Goal: Navigation & Orientation: Find specific page/section

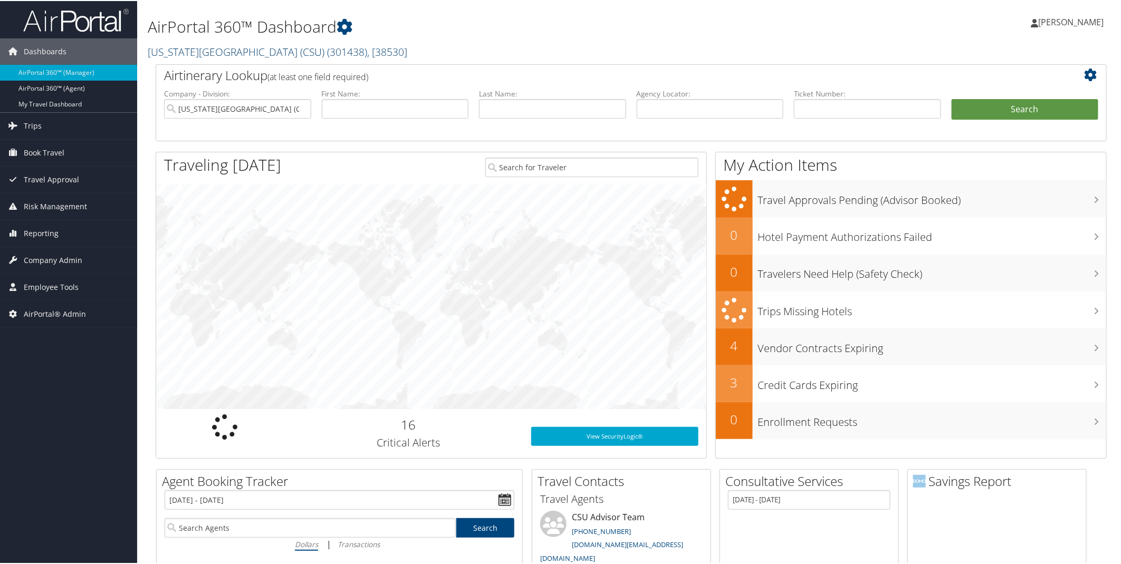
click at [267, 47] on link "California State University (CSU) ( 301438 ) , [ 38530 ]" at bounding box center [277, 51] width 259 height 14
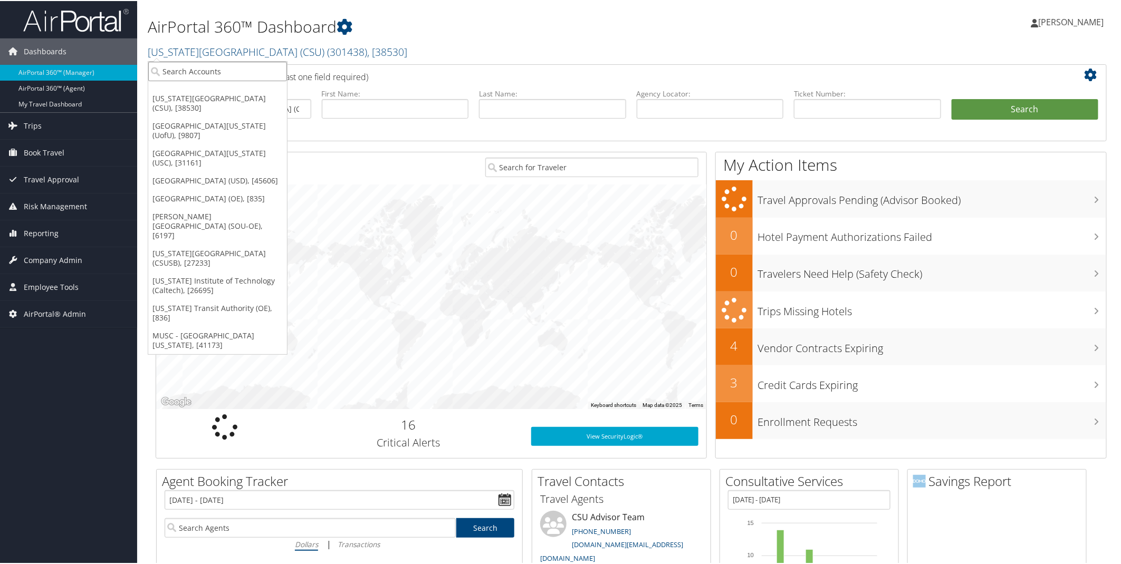
click at [217, 73] on input "search" at bounding box center [217, 71] width 139 height 20
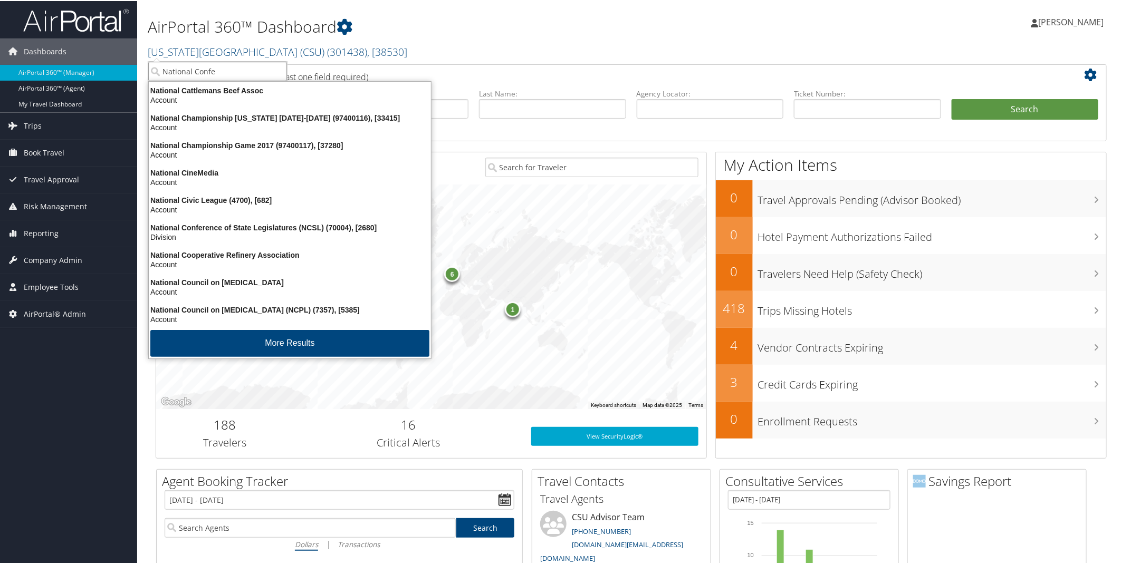
type input "National Confer"
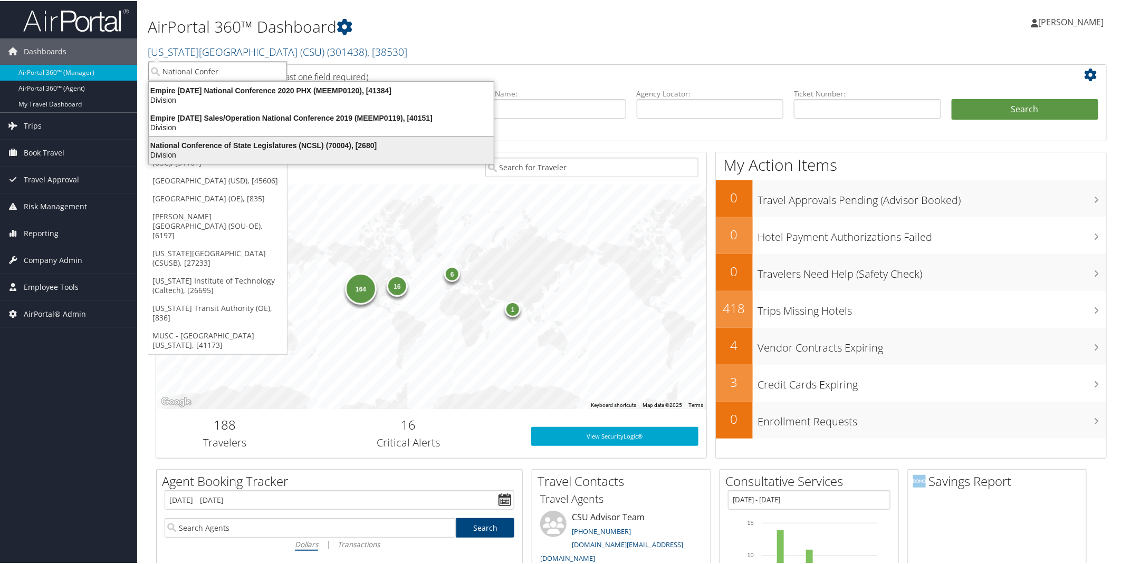
click at [211, 151] on div "Division" at bounding box center [321, 153] width 358 height 9
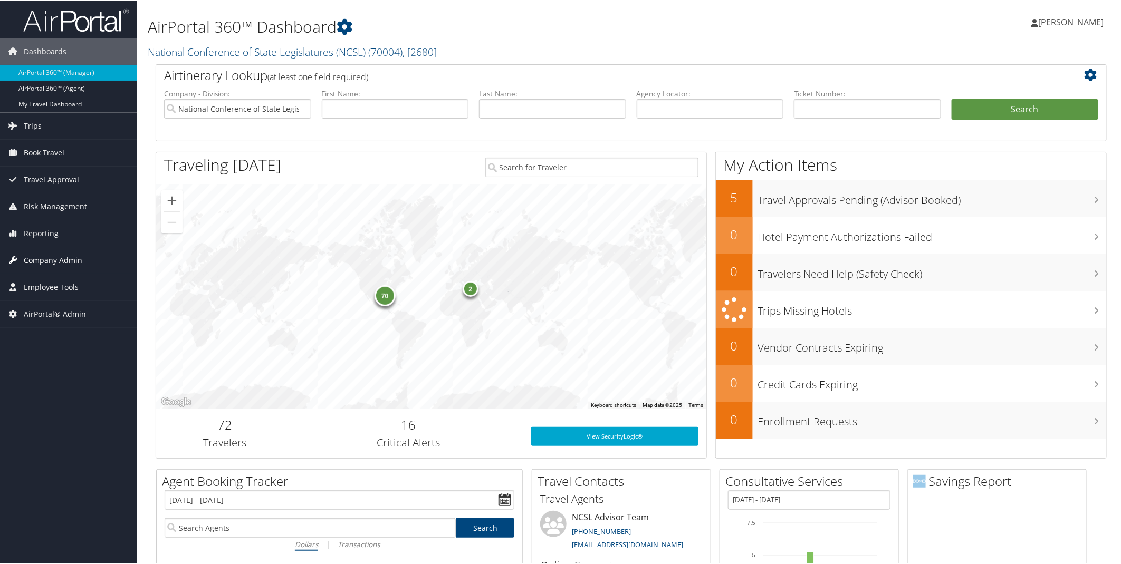
click at [64, 262] on span "Company Admin" at bounding box center [53, 259] width 59 height 26
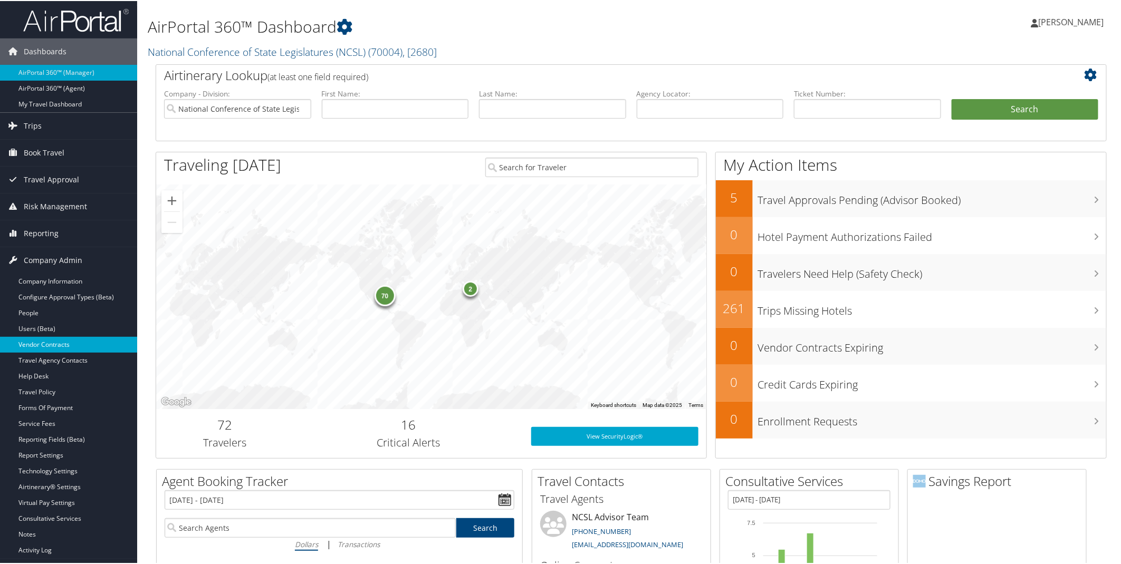
click at [55, 341] on link "Vendor Contracts" at bounding box center [68, 344] width 137 height 16
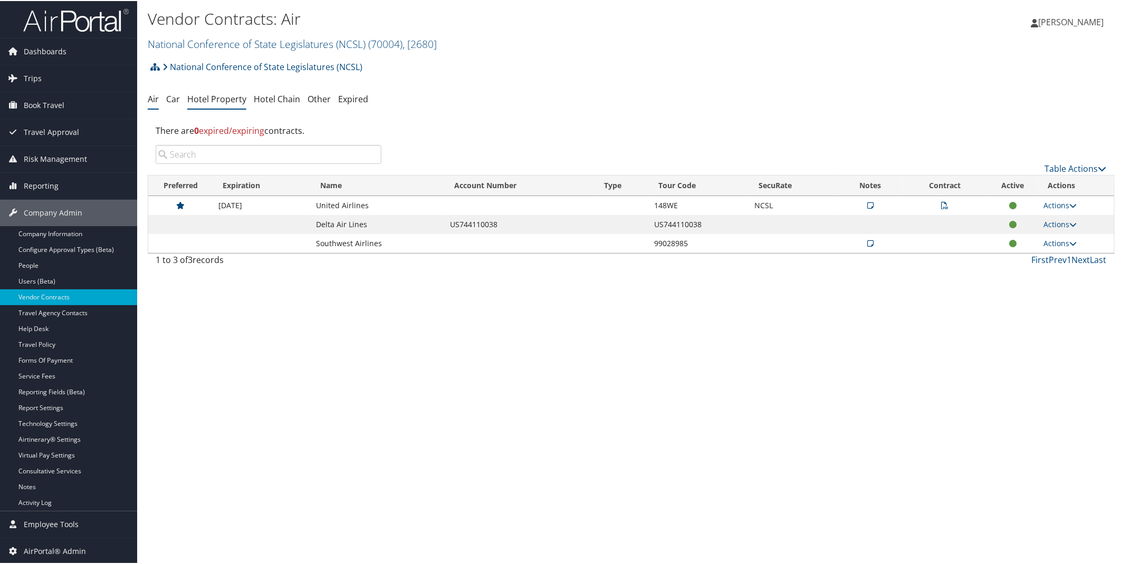
click at [230, 96] on link "Hotel Property" at bounding box center [216, 98] width 59 height 12
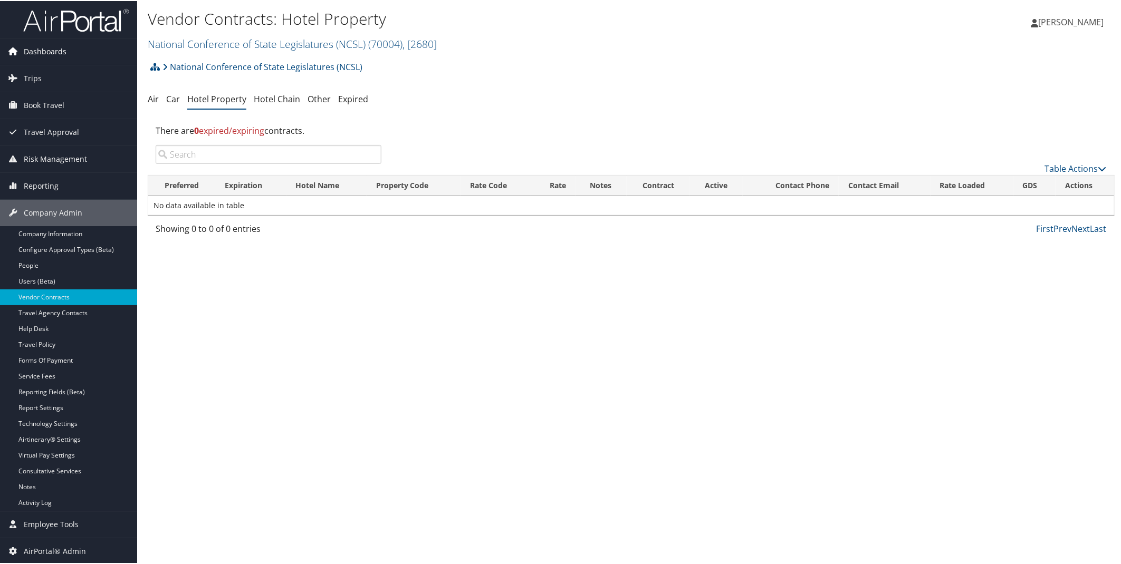
click at [36, 56] on span "Dashboards" at bounding box center [45, 50] width 43 height 26
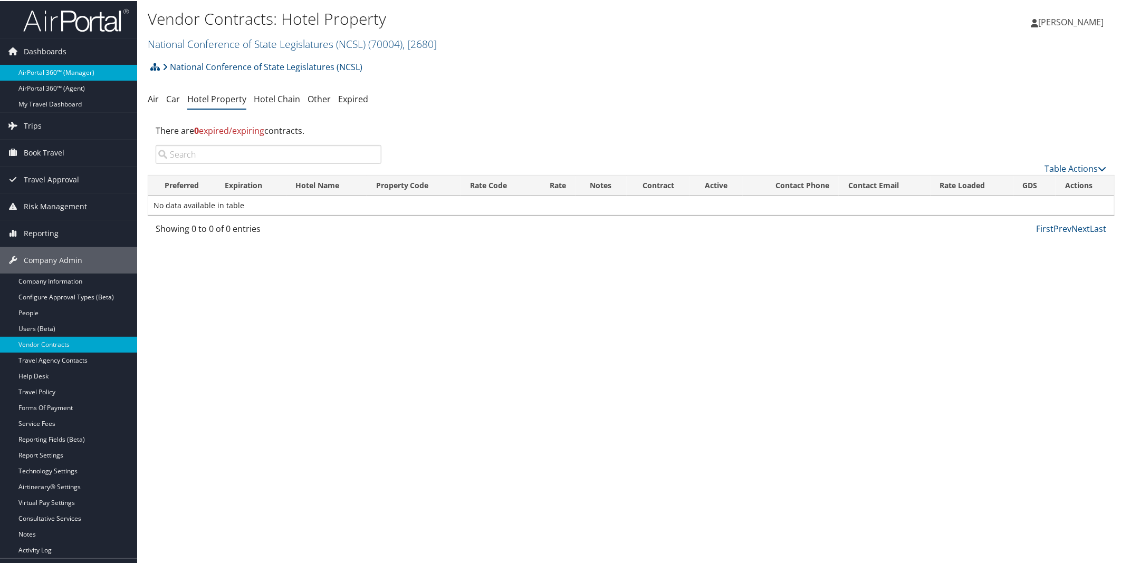
click at [45, 74] on link "AirPortal 360™ (Manager)" at bounding box center [68, 72] width 137 height 16
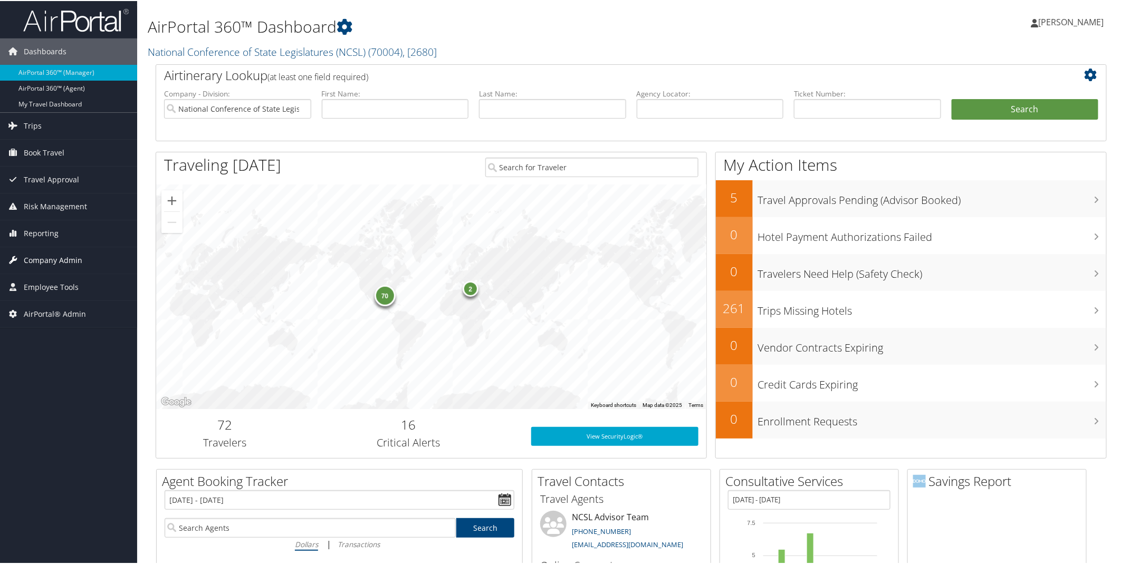
click at [37, 256] on span "Company Admin" at bounding box center [53, 259] width 59 height 26
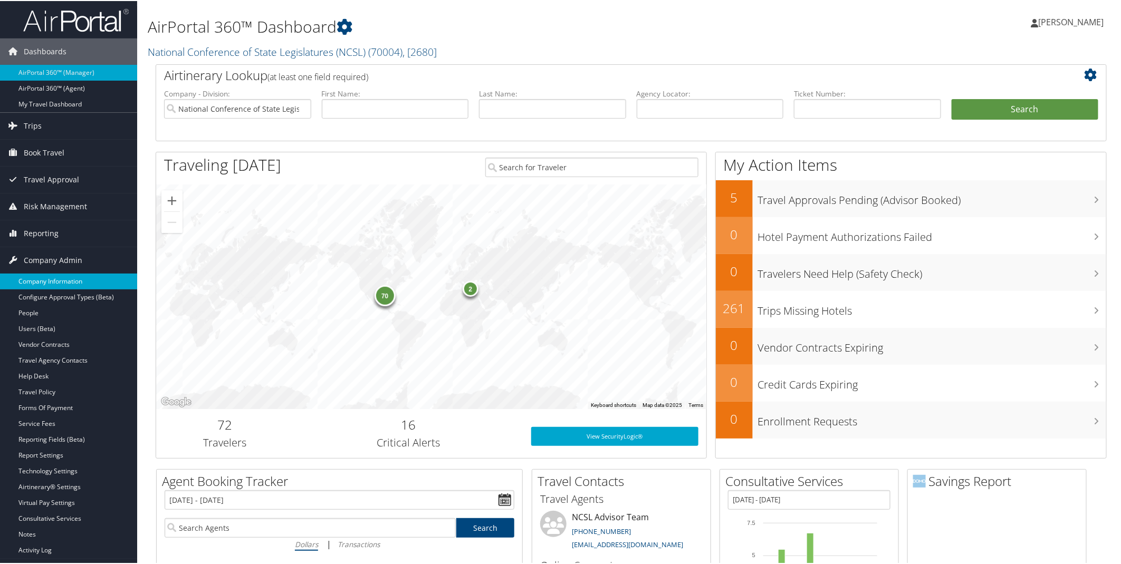
click at [43, 283] on link "Company Information" at bounding box center [68, 281] width 137 height 16
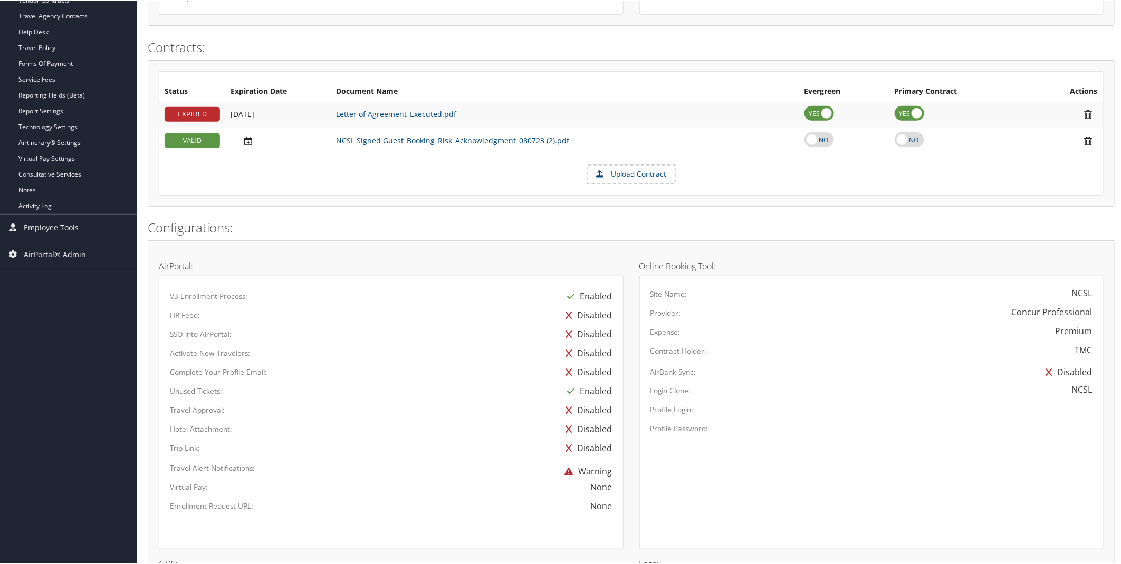
scroll to position [304, 0]
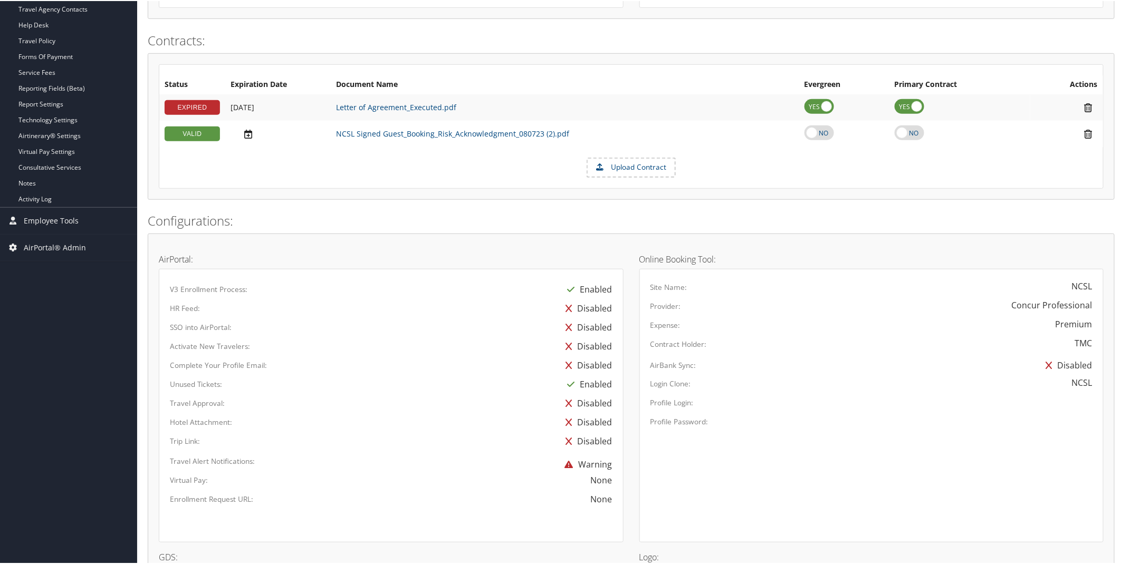
drag, startPoint x: 1124, startPoint y: 164, endPoint x: 754, endPoint y: 215, distance: 373.6
click at [754, 215] on h2 "Configurations:" at bounding box center [631, 220] width 967 height 18
drag, startPoint x: 1118, startPoint y: 313, endPoint x: 1124, endPoint y: 470, distance: 157.2
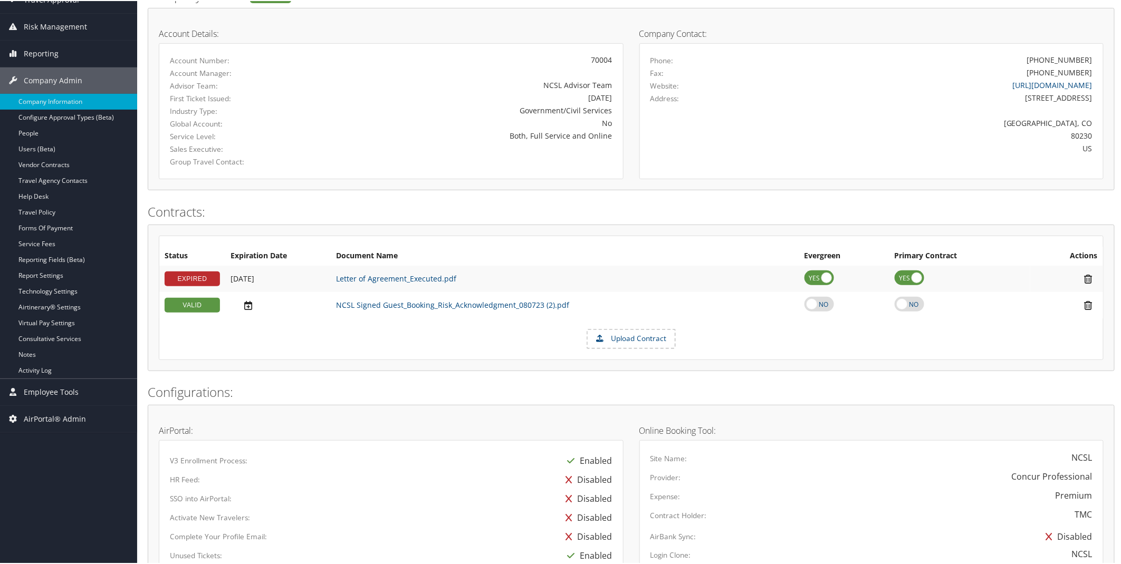
scroll to position [0, 0]
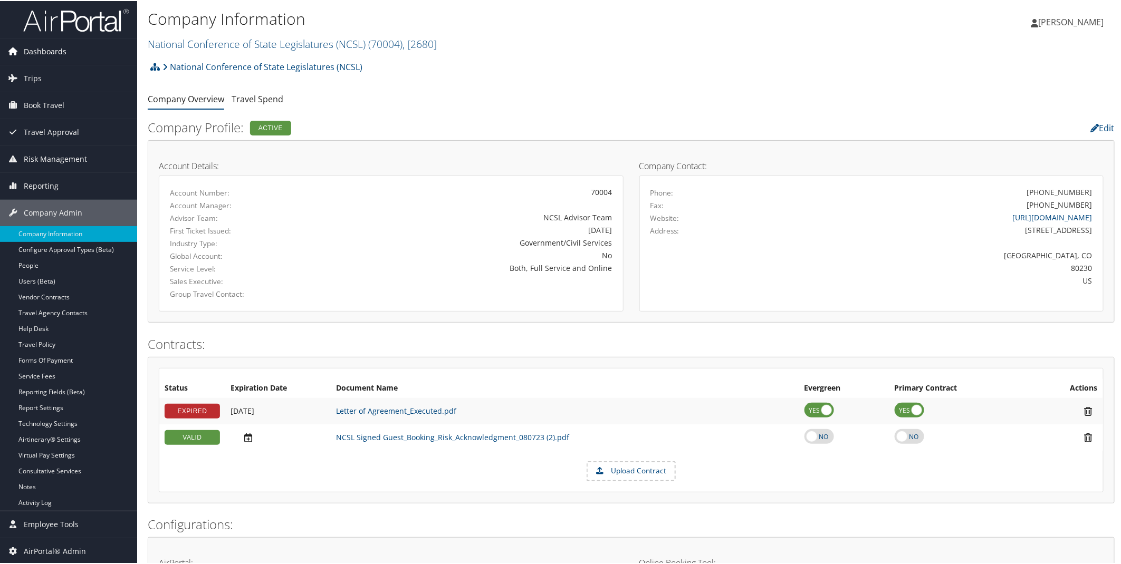
click at [32, 45] on span "Dashboards" at bounding box center [45, 50] width 43 height 26
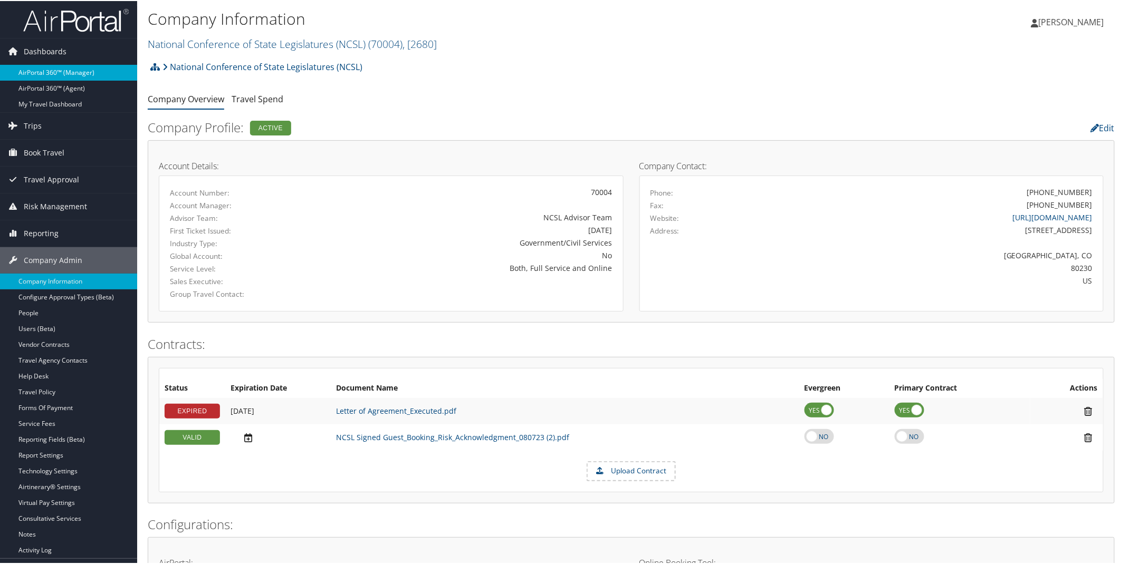
click at [32, 72] on link "AirPortal 360™ (Manager)" at bounding box center [68, 72] width 137 height 16
